Goal: Find specific page/section: Find specific page/section

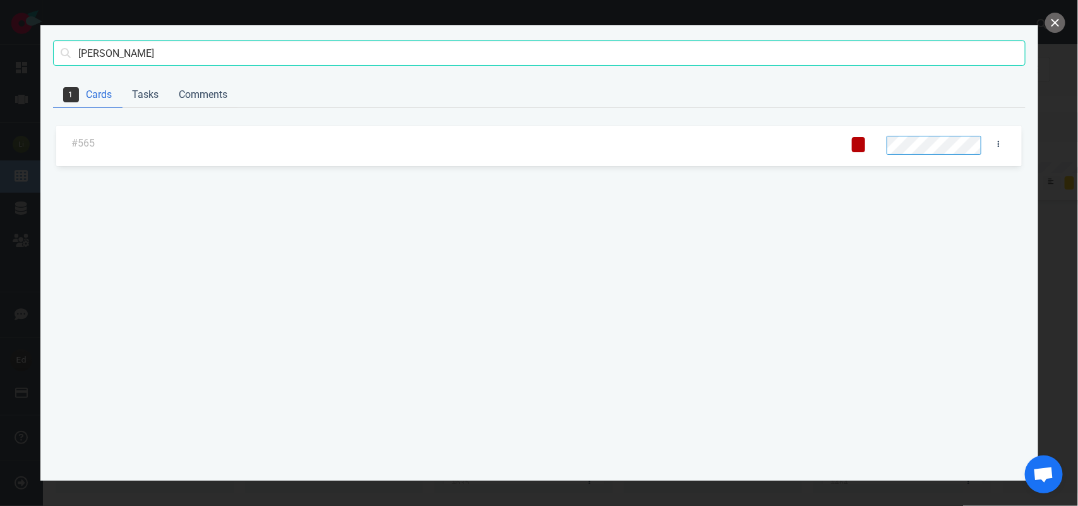
scroll to position [451, 0]
click at [127, 40] on input "[PERSON_NAME]" at bounding box center [539, 52] width 972 height 25
click at [114, 49] on input "[PERSON_NAME]" at bounding box center [539, 52] width 972 height 25
click button "Search" at bounding box center [0, 0] width 0 height 0
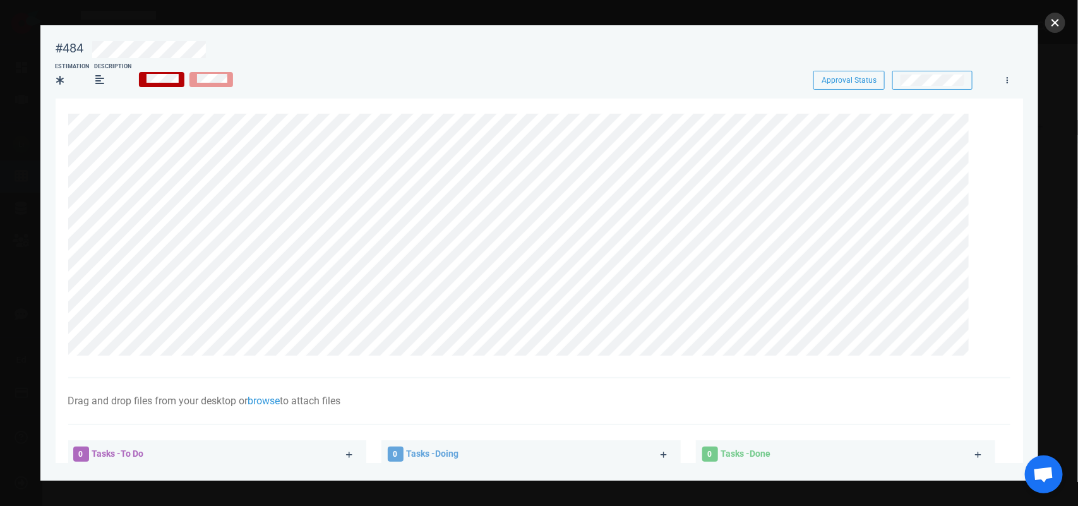
click at [1061, 18] on button "close" at bounding box center [1055, 23] width 20 height 20
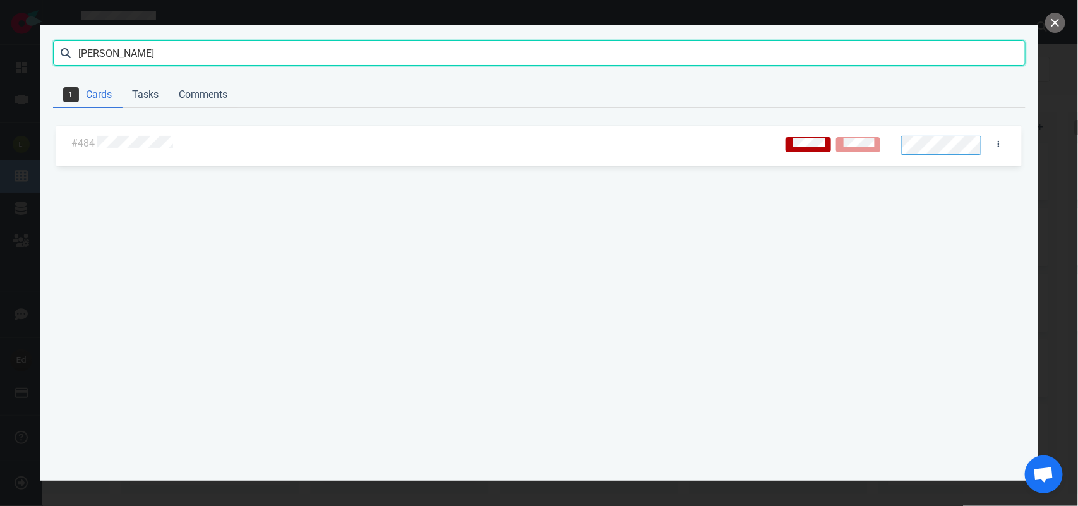
click at [124, 48] on input "[PERSON_NAME]" at bounding box center [539, 52] width 972 height 25
type input "grace"
click button "Search" at bounding box center [0, 0] width 0 height 0
click at [159, 149] on div at bounding box center [444, 144] width 695 height 16
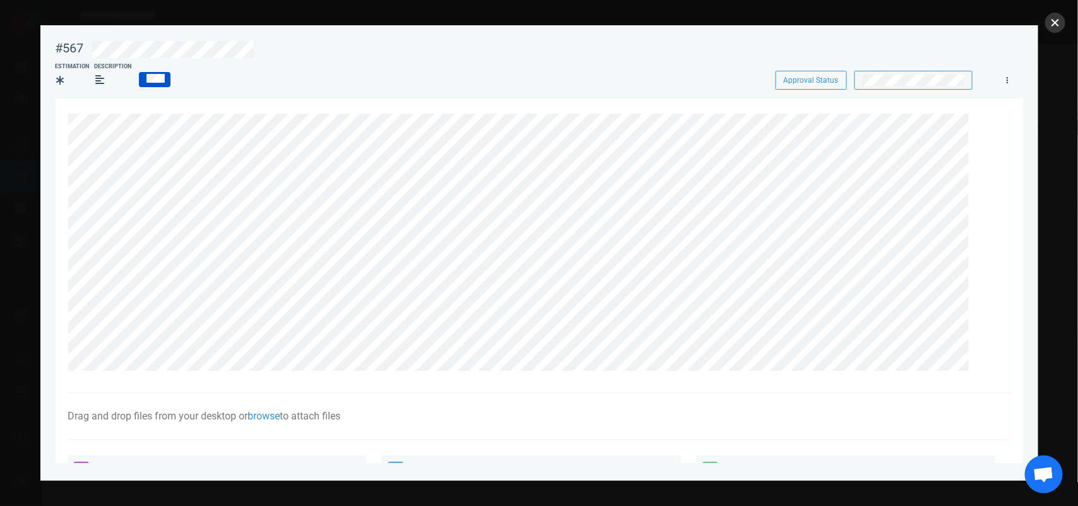
click at [1057, 21] on button "close" at bounding box center [1055, 23] width 20 height 20
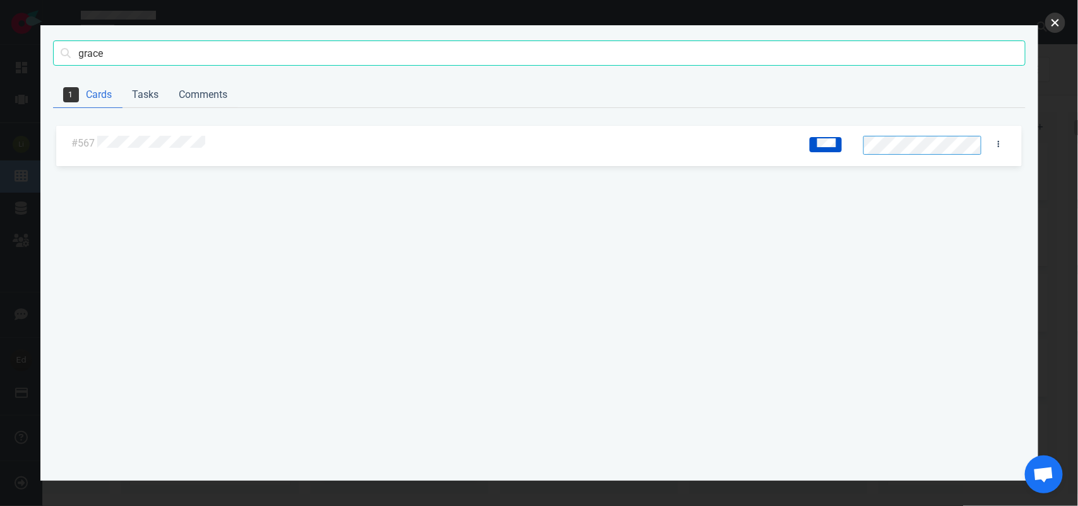
click at [1048, 27] on button "close" at bounding box center [1055, 23] width 20 height 20
